Goal: Task Accomplishment & Management: Manage account settings

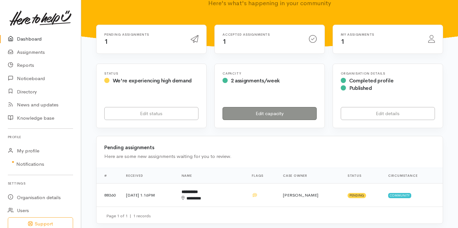
scroll to position [157, 0]
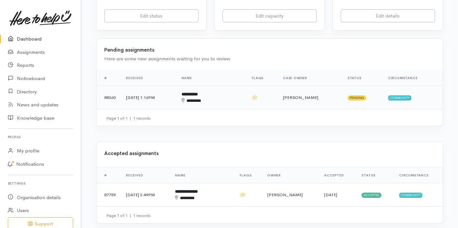
click at [165, 86] on td "3 Sep 2025, 1:16PM" at bounding box center [149, 97] width 56 height 23
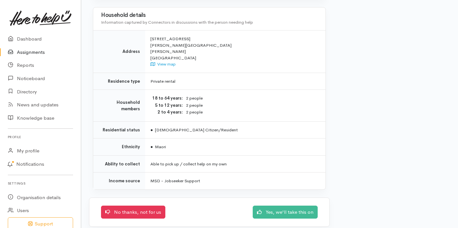
scroll to position [546, 0]
click at [293, 205] on link "Yes, we'll take this on" at bounding box center [285, 211] width 65 height 13
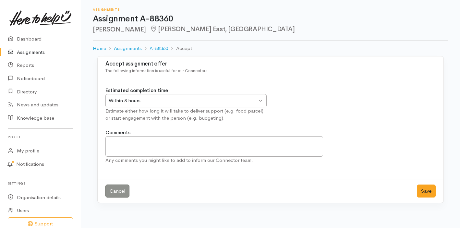
click at [261, 101] on div "Within 8 hours Within 8 hours" at bounding box center [186, 100] width 161 height 13
click at [221, 114] on div "Estimated completion time Within 8 hours Within 8 hours Within 8 hours Within 2…" at bounding box center [186, 104] width 169 height 35
click at [426, 190] on button "Save" at bounding box center [426, 191] width 19 height 13
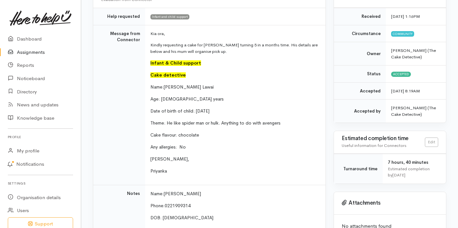
scroll to position [90, 0]
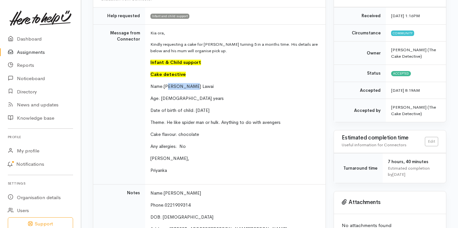
drag, startPoint x: 192, startPoint y: 80, endPoint x: 167, endPoint y: 80, distance: 24.7
click at [167, 83] on p "Name: Tyrus Lawai" at bounding box center [233, 86] width 167 height 7
copy span "yrus Lawai"
click at [205, 71] on p "Cake detective" at bounding box center [233, 74] width 167 height 7
drag, startPoint x: 195, startPoint y: 79, endPoint x: 165, endPoint y: 79, distance: 30.5
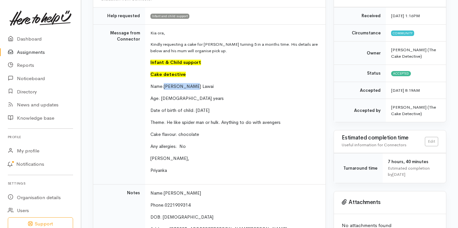
click at [164, 83] on p "Name: Tyrus Lawai" at bounding box center [233, 86] width 167 height 7
click at [186, 83] on span "Tyrus Lawai" at bounding box center [189, 86] width 50 height 6
drag, startPoint x: 192, startPoint y: 79, endPoint x: 167, endPoint y: 81, distance: 24.7
click at [167, 83] on p "Name: Tyrus Lawai" at bounding box center [233, 86] width 167 height 7
click at [202, 83] on td "Kia ora, Kindly requesting a cake for Tyrus turning 5 in a months time. His det…" at bounding box center [235, 104] width 180 height 160
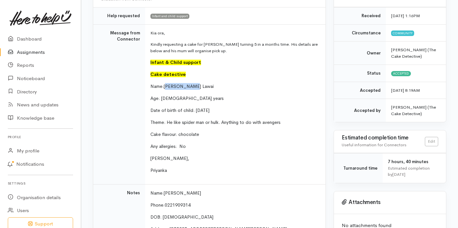
drag, startPoint x: 191, startPoint y: 81, endPoint x: 167, endPoint y: 81, distance: 24.0
click at [166, 83] on p "Name: Tyrus Lawai" at bounding box center [233, 86] width 167 height 7
copy span "Tyrus Lawai"
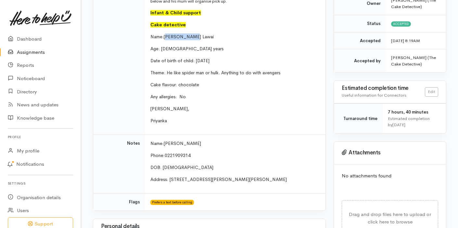
scroll to position [154, 0]
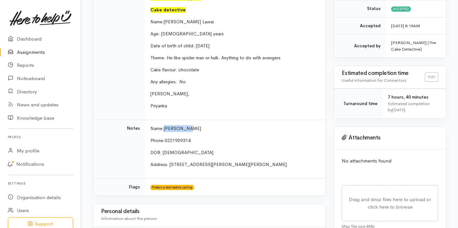
drag, startPoint x: 190, startPoint y: 121, endPoint x: 165, endPoint y: 120, distance: 25.0
click at [165, 125] on p "Name : Toni Lawai" at bounding box center [233, 128] width 167 height 7
copy span "[PERSON_NAME]"
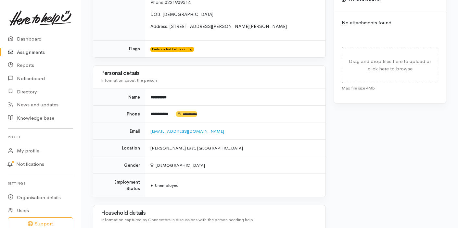
scroll to position [298, 0]
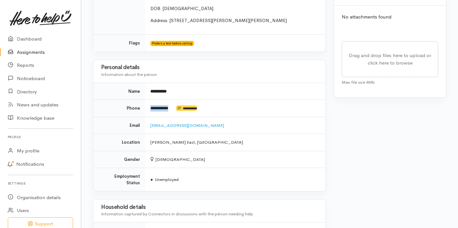
drag, startPoint x: 175, startPoint y: 102, endPoint x: 140, endPoint y: 101, distance: 34.4
click at [140, 100] on tr "**********" at bounding box center [209, 108] width 232 height 17
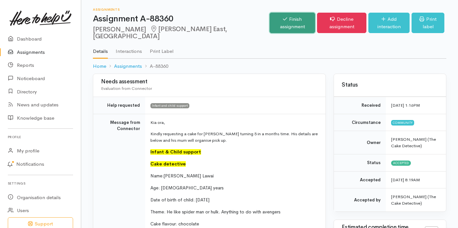
click at [270, 19] on link "Finish assignment" at bounding box center [292, 23] width 45 height 20
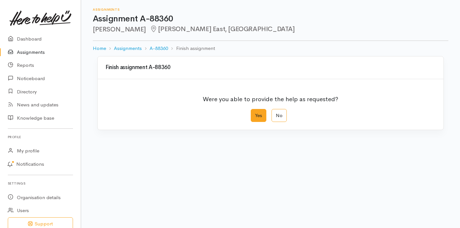
click at [256, 116] on label "Yes" at bounding box center [259, 115] width 16 height 13
click at [255, 113] on input "Yes" at bounding box center [253, 111] width 4 height 4
radio input "true"
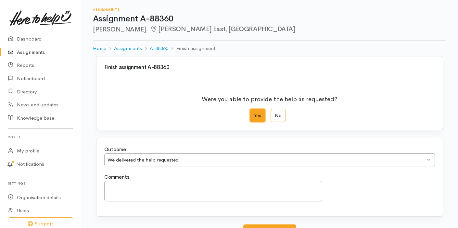
scroll to position [54, 0]
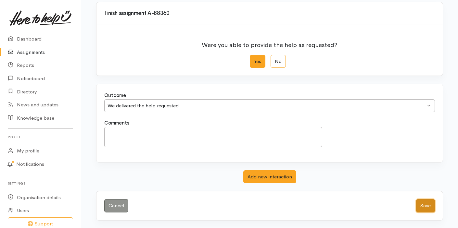
click at [421, 206] on button "Save" at bounding box center [425, 205] width 19 height 13
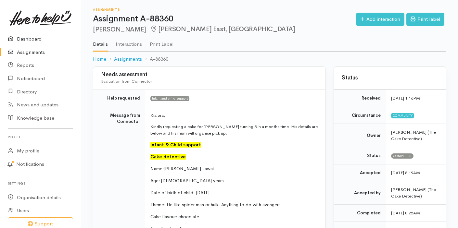
click at [32, 39] on link "Dashboard" at bounding box center [40, 38] width 81 height 13
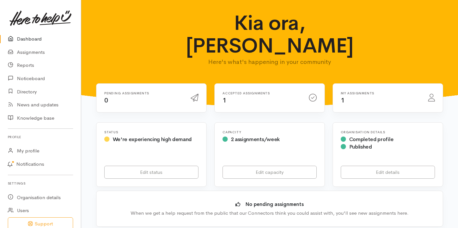
click at [252, 92] on h6 "Accepted assignments" at bounding box center [261, 94] width 79 height 4
